Goal: Task Accomplishment & Management: Manage account settings

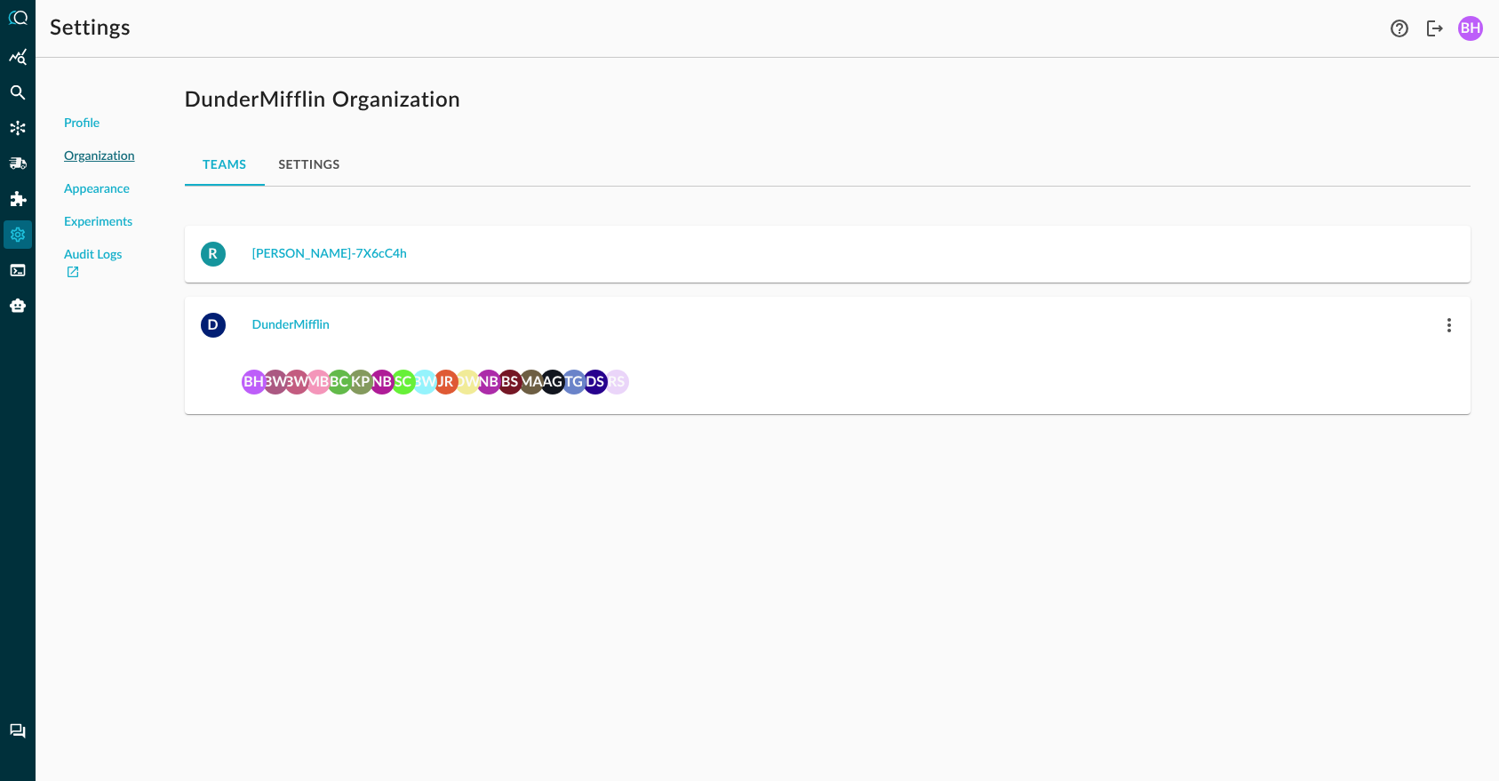
drag, startPoint x: 754, startPoint y: 94, endPoint x: 735, endPoint y: 84, distance: 21.5
drag, startPoint x: 873, startPoint y: 135, endPoint x: 724, endPoint y: 116, distance: 150.6
drag, startPoint x: 1140, startPoint y: 194, endPoint x: 1007, endPoint y: 159, distance: 136.9
drag, startPoint x: 868, startPoint y: 132, endPoint x: 776, endPoint y: 86, distance: 103.0
drag, startPoint x: 978, startPoint y: 577, endPoint x: 631, endPoint y: 523, distance: 350.9
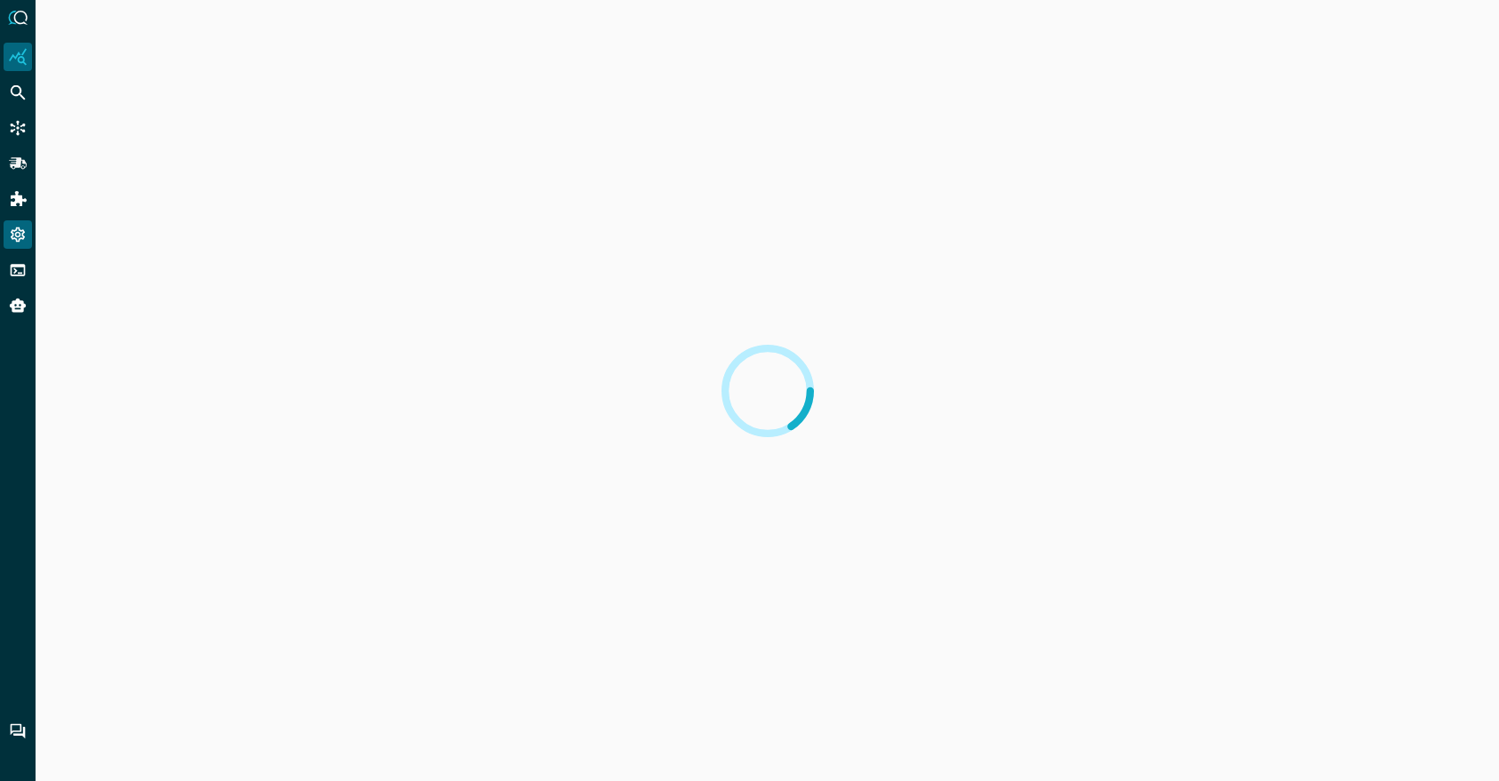
click at [19, 237] on icon "Settings" at bounding box center [18, 235] width 14 height 15
